Goal: Transaction & Acquisition: Download file/media

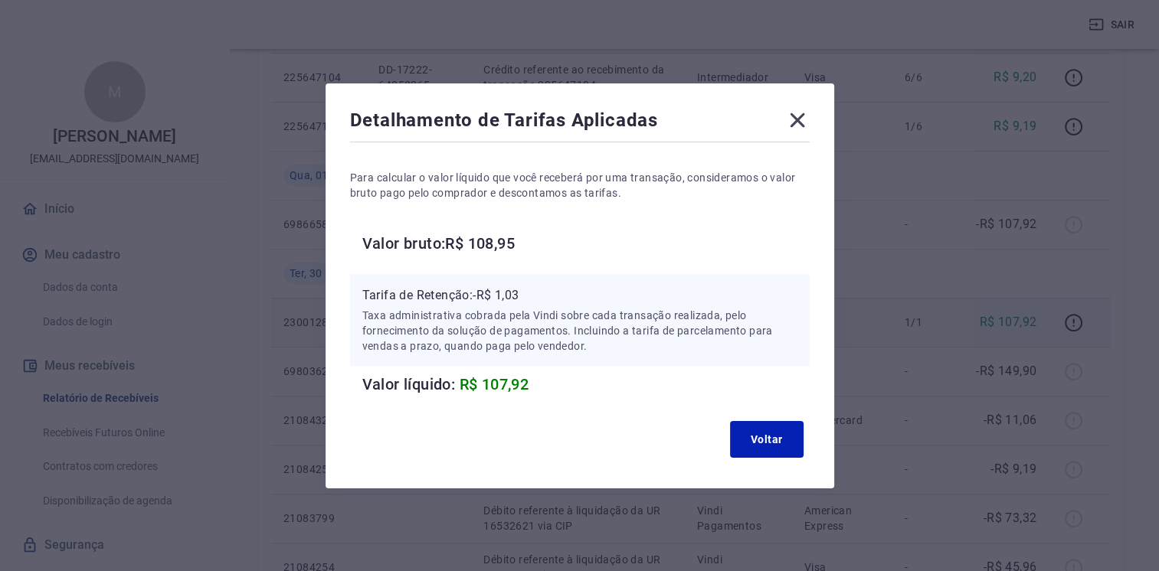
click at [805, 126] on icon at bounding box center [797, 120] width 25 height 25
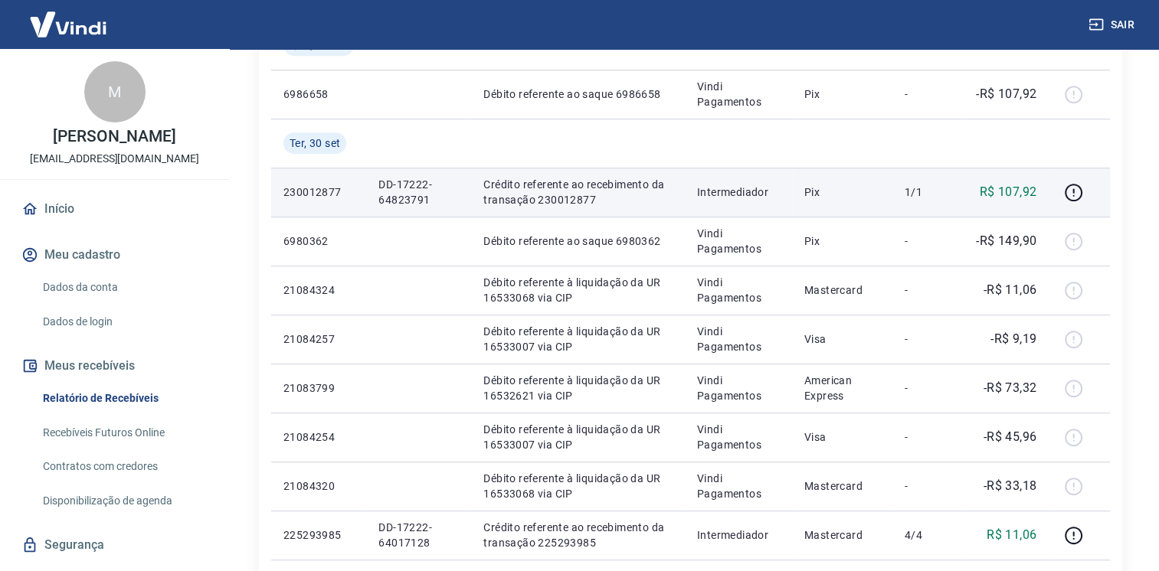
scroll to position [1120, 0]
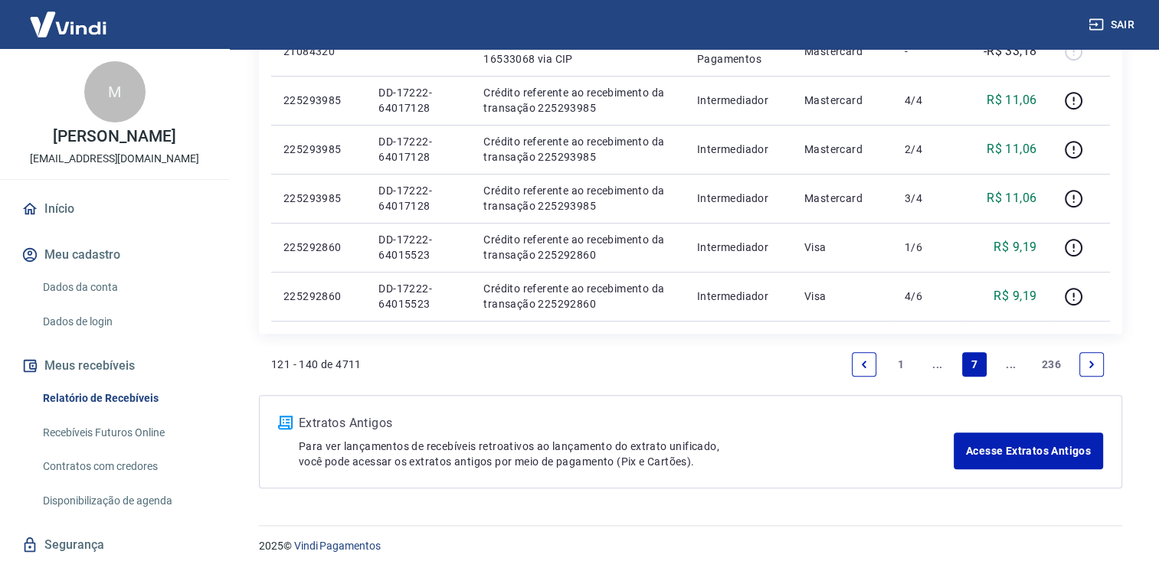
click at [944, 365] on link "..." at bounding box center [937, 364] width 25 height 25
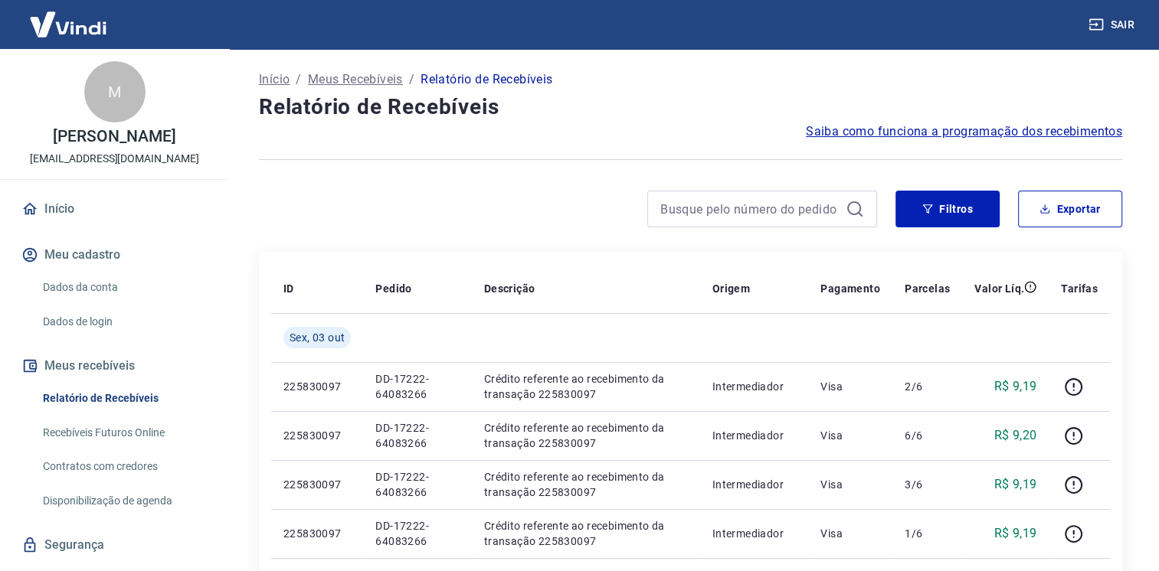
click at [1020, 227] on div "Filtros Exportar" at bounding box center [690, 215] width 863 height 49
click at [1046, 213] on icon "button" at bounding box center [1045, 212] width 9 height 4
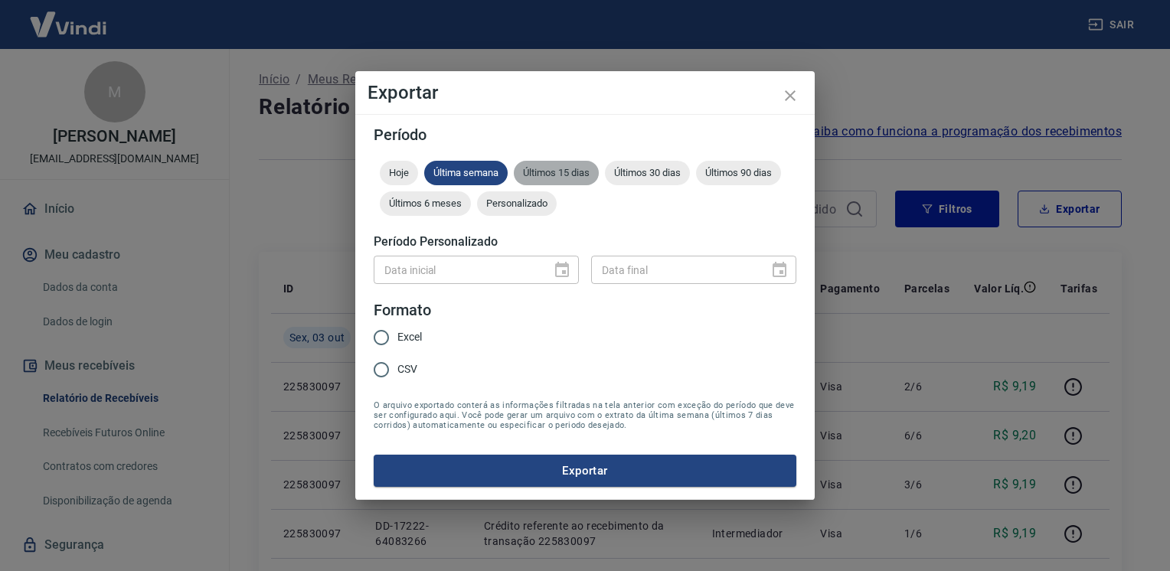
click at [566, 173] on span "Últimos 15 dias" at bounding box center [556, 172] width 85 height 11
click at [400, 319] on legend "Formato" at bounding box center [402, 310] width 57 height 22
click at [400, 328] on label "Excel" at bounding box center [393, 338] width 57 height 32
click at [397, 328] on input "Excel" at bounding box center [381, 338] width 32 height 32
radio input "true"
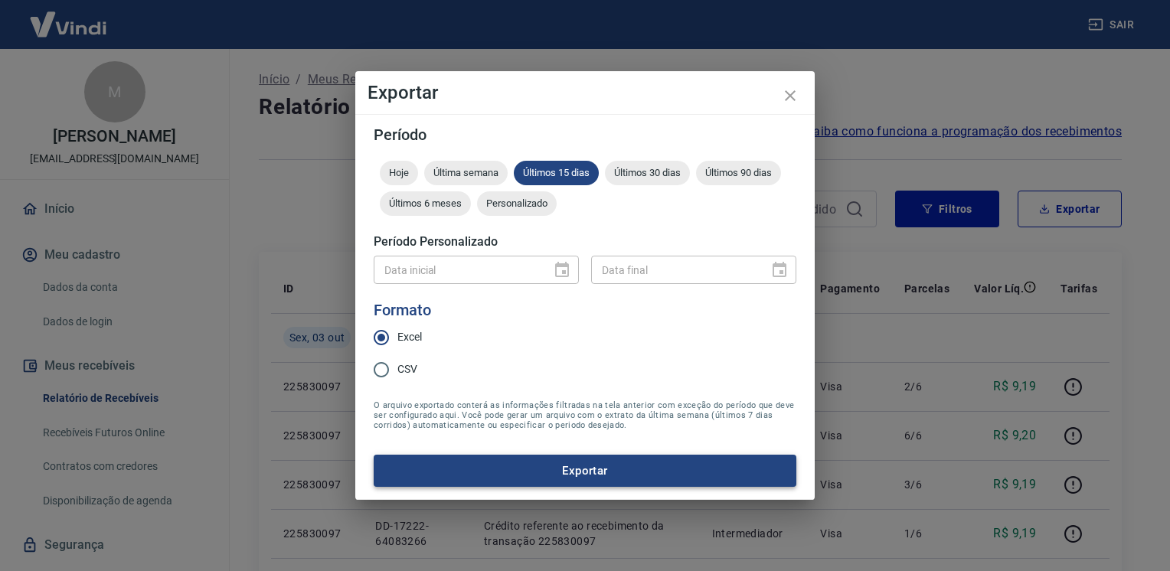
click at [492, 483] on button "Exportar" at bounding box center [585, 471] width 423 height 32
